Goal: Navigation & Orientation: Understand site structure

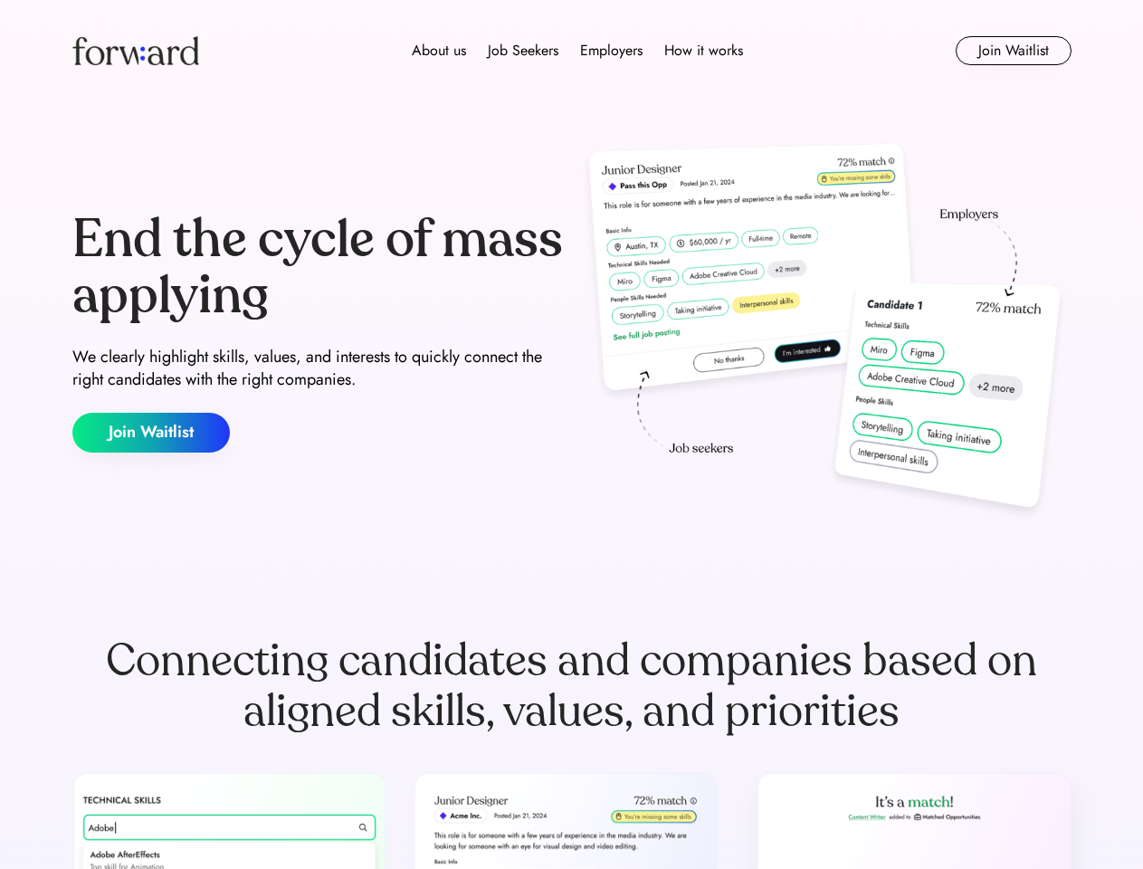
click at [571, 434] on div "End the cycle of mass applying We clearly highlight skills, values, and interes…" at bounding box center [571, 332] width 999 height 389
click at [572, 51] on div "About us Job Seekers Employers How it works" at bounding box center [577, 51] width 713 height 22
click at [136, 51] on img at bounding box center [135, 50] width 127 height 29
click at [577, 51] on div "About us Job Seekers Employers How it works" at bounding box center [577, 51] width 713 height 22
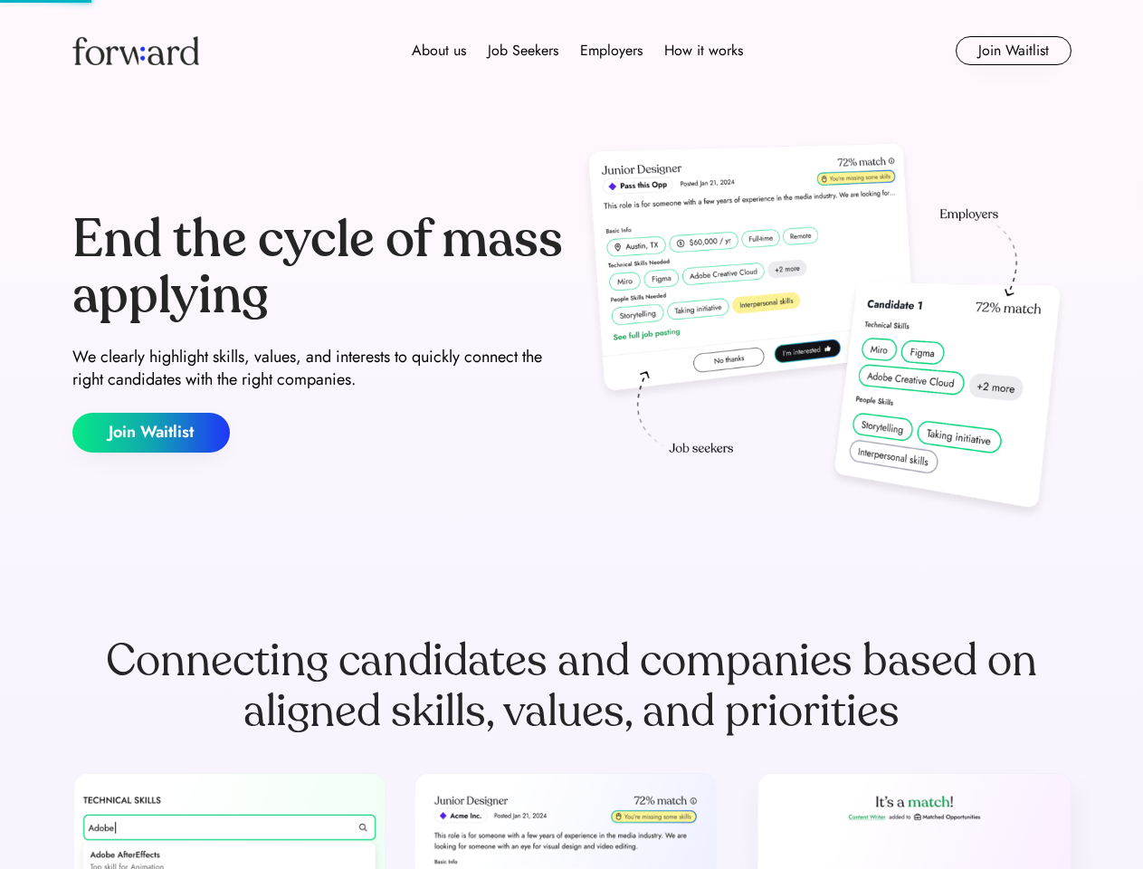
click at [439, 51] on div "About us" at bounding box center [439, 51] width 54 height 22
click at [523, 51] on div "Job Seekers" at bounding box center [523, 51] width 71 height 22
click at [611, 51] on div "Employers" at bounding box center [611, 51] width 62 height 22
click at [702, 51] on div "How it works" at bounding box center [703, 51] width 79 height 22
click at [1013, 51] on button "Join Waitlist" at bounding box center [1014, 50] width 116 height 29
